Goal: Task Accomplishment & Management: Manage account settings

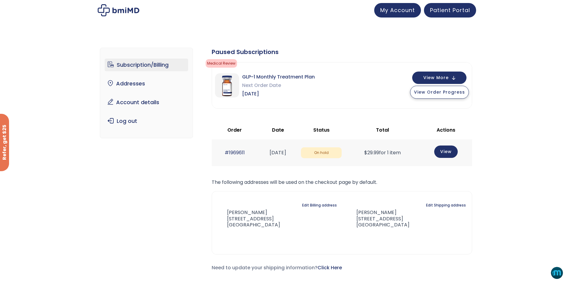
click at [440, 95] on span "View Order Progress" at bounding box center [439, 92] width 51 height 6
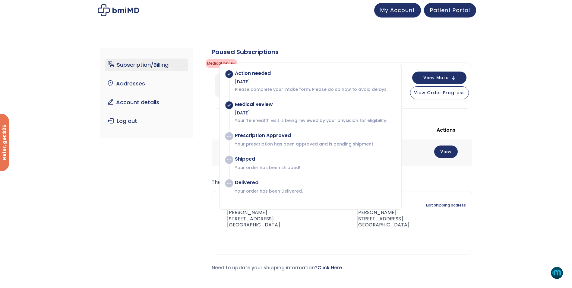
click at [511, 121] on div "Subscription/Billing bmiRewards Addresses Account details Submit a Review Log o…" at bounding box center [286, 164] width 572 height 257
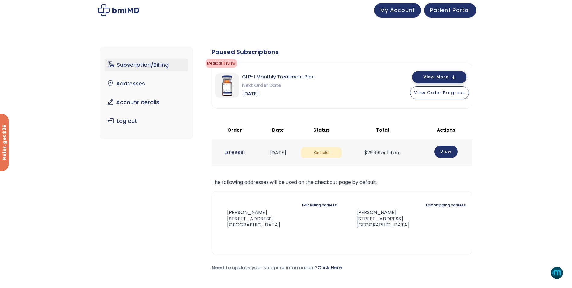
click at [438, 77] on span "View More" at bounding box center [435, 77] width 25 height 4
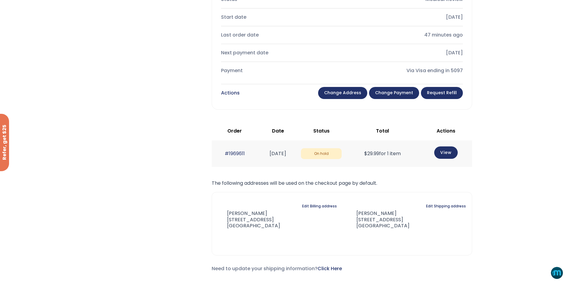
scroll to position [241, 0]
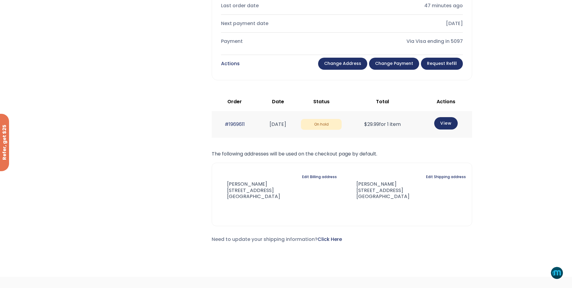
click at [342, 125] on span "On hold" at bounding box center [321, 124] width 41 height 11
click at [453, 126] on link "View" at bounding box center [446, 122] width 24 height 12
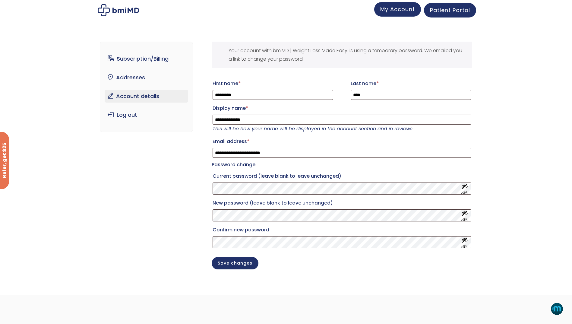
click at [410, 11] on span "My Account" at bounding box center [397, 9] width 35 height 8
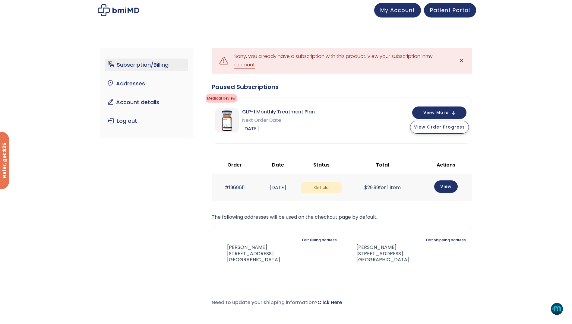
click at [458, 128] on span "View Order Progress" at bounding box center [439, 127] width 51 height 6
